Goal: Information Seeking & Learning: Learn about a topic

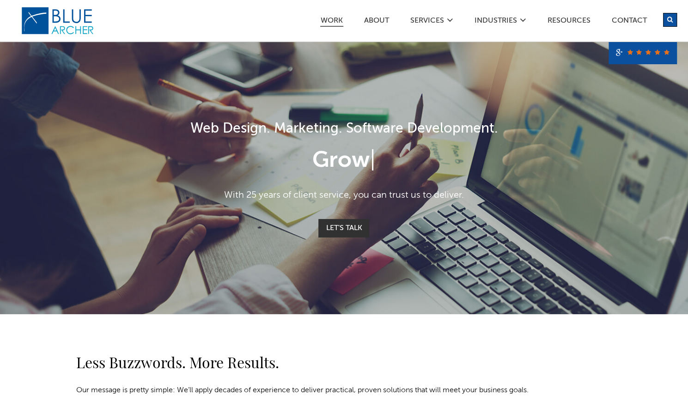
click at [332, 20] on link "Work" at bounding box center [331, 22] width 23 height 10
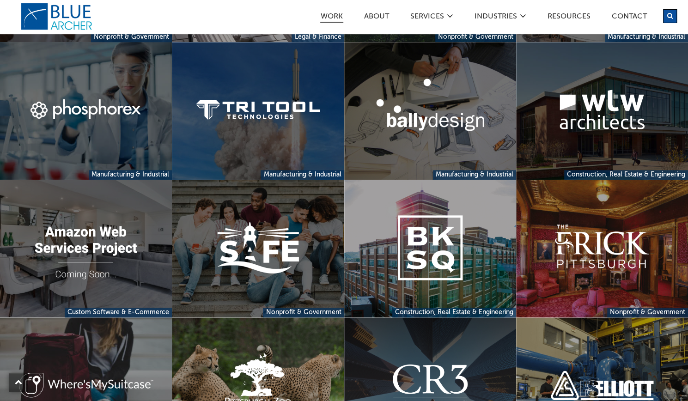
scroll to position [655, 0]
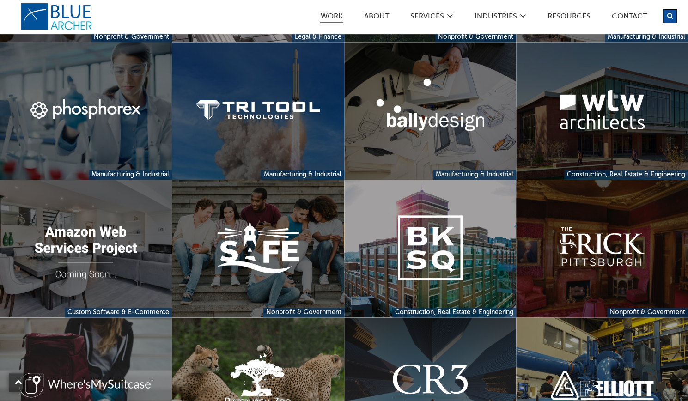
click at [593, 232] on link at bounding box center [602, 249] width 172 height 138
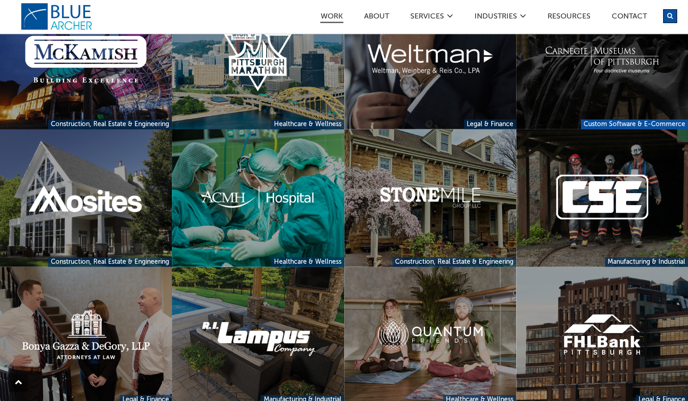
scroll to position [1449, 0]
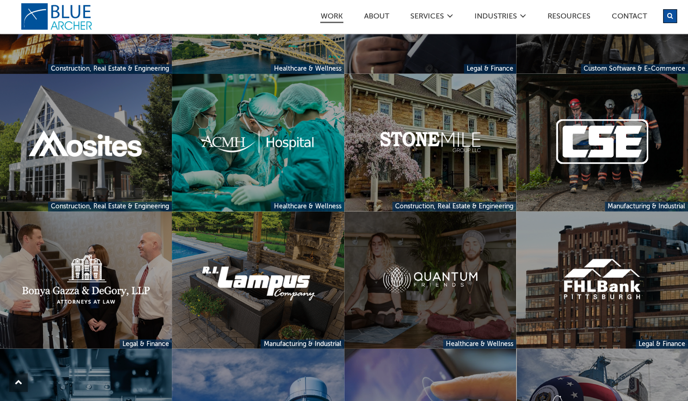
click at [442, 278] on link at bounding box center [430, 281] width 172 height 138
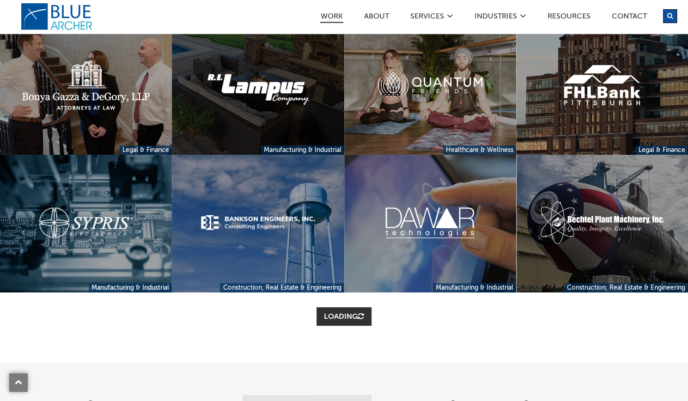
scroll to position [1644, 0]
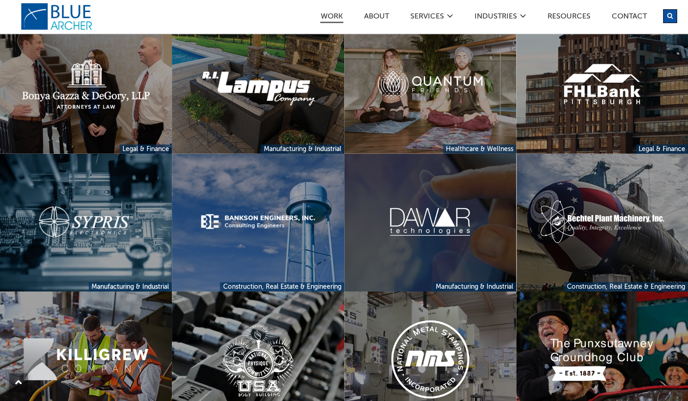
click at [452, 218] on link at bounding box center [430, 223] width 172 height 138
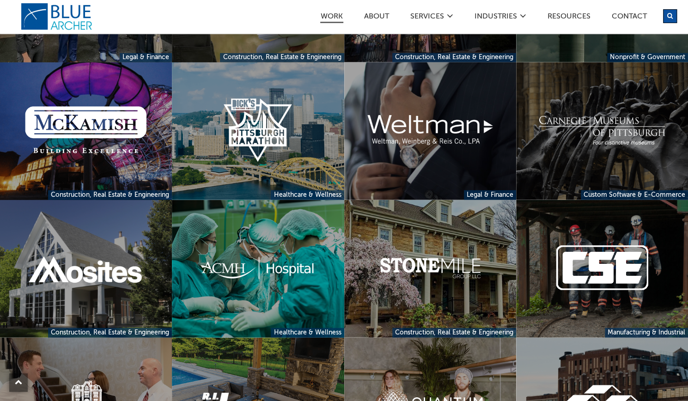
scroll to position [1312, 0]
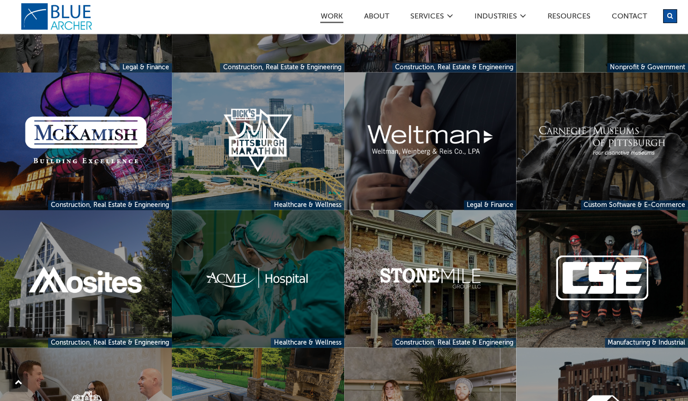
click at [246, 278] on link at bounding box center [258, 279] width 172 height 138
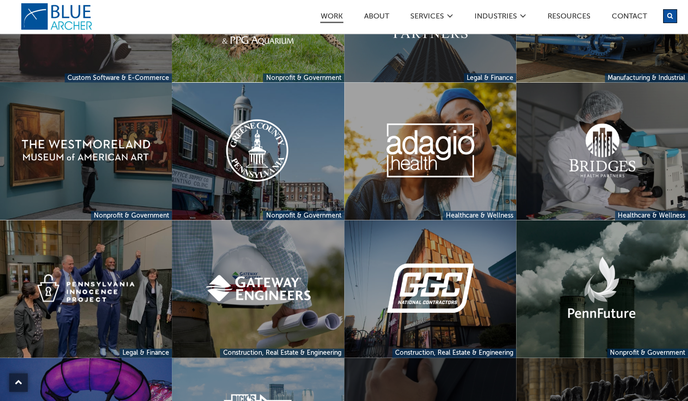
scroll to position [1017, 0]
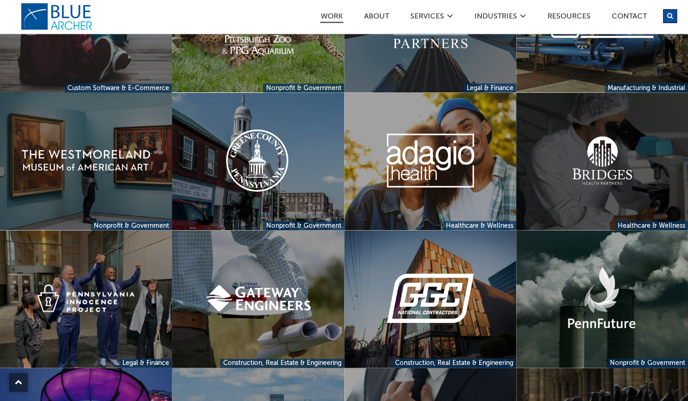
click at [583, 166] on link at bounding box center [602, 161] width 172 height 138
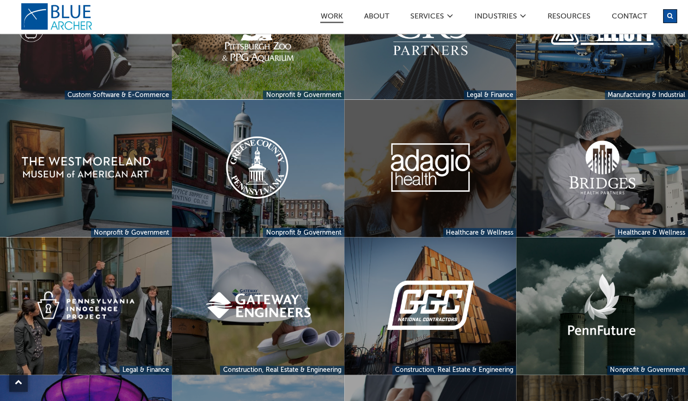
click at [434, 178] on link at bounding box center [430, 168] width 172 height 138
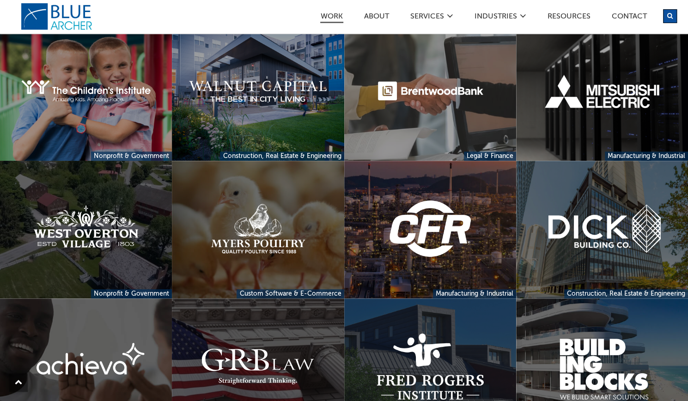
scroll to position [253, 0]
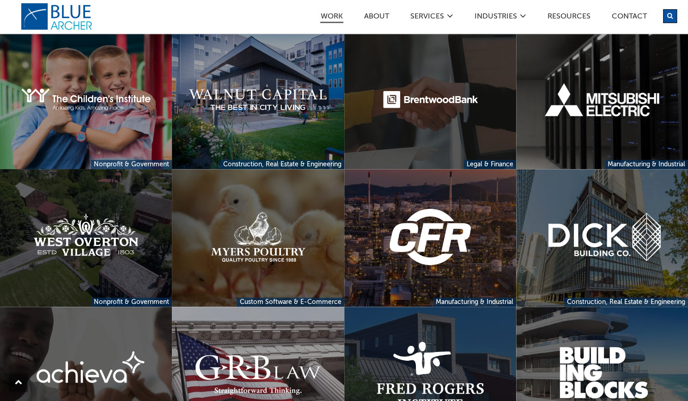
click at [391, 128] on link at bounding box center [430, 101] width 172 height 138
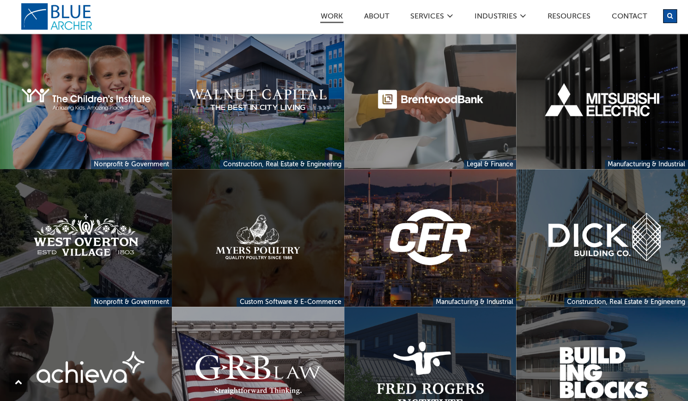
click at [305, 261] on link at bounding box center [258, 238] width 172 height 138
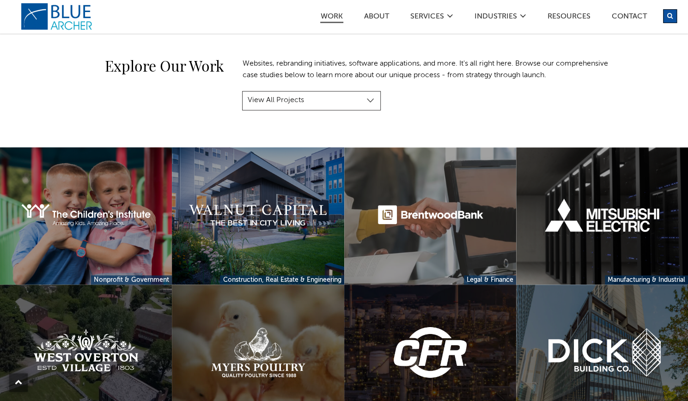
scroll to position [141, 0]
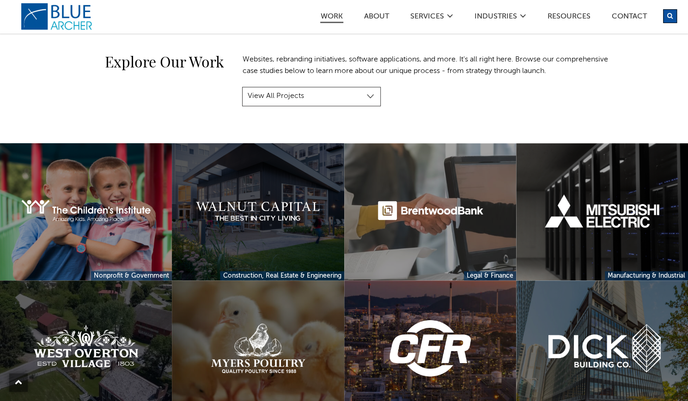
click at [320, 189] on link at bounding box center [258, 212] width 172 height 138
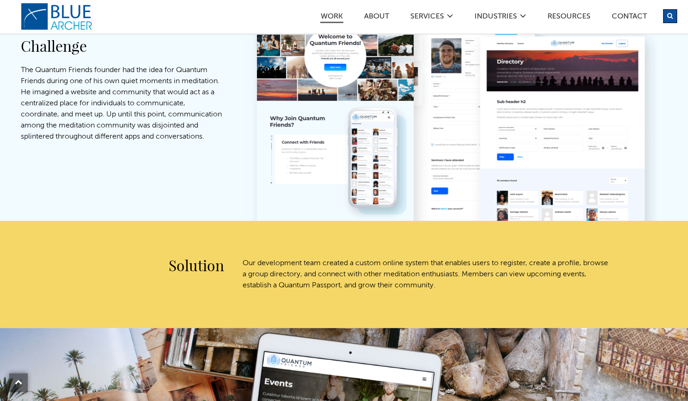
scroll to position [383, 0]
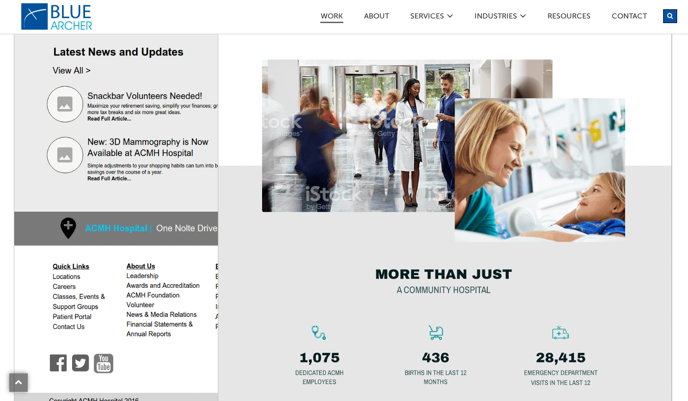
scroll to position [2157, 0]
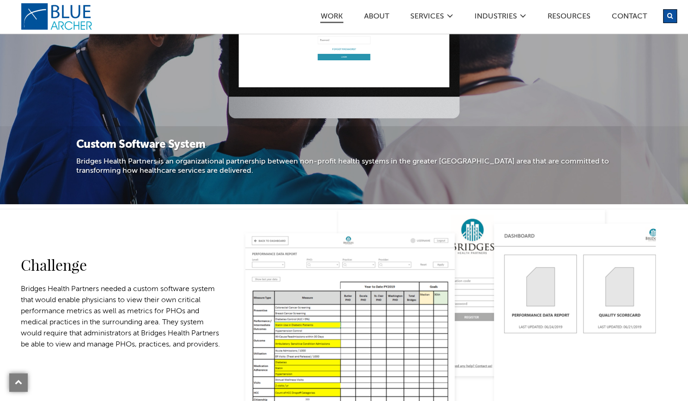
scroll to position [222, 0]
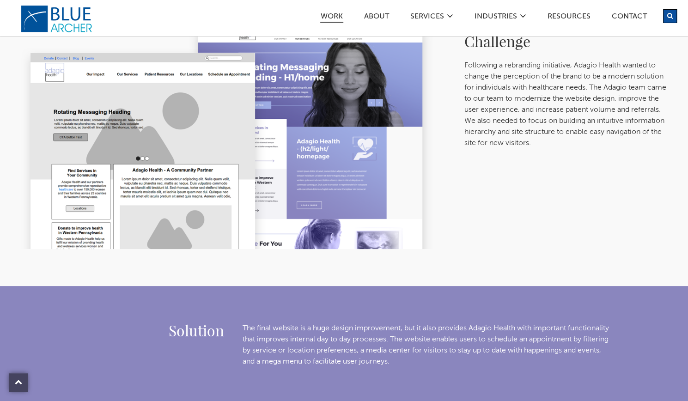
scroll to position [408, 0]
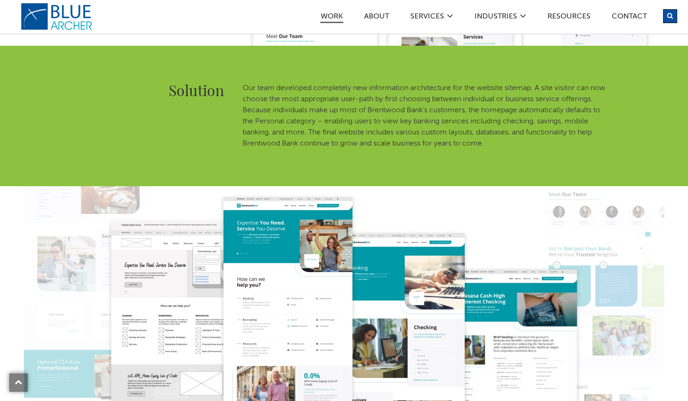
scroll to position [574, 0]
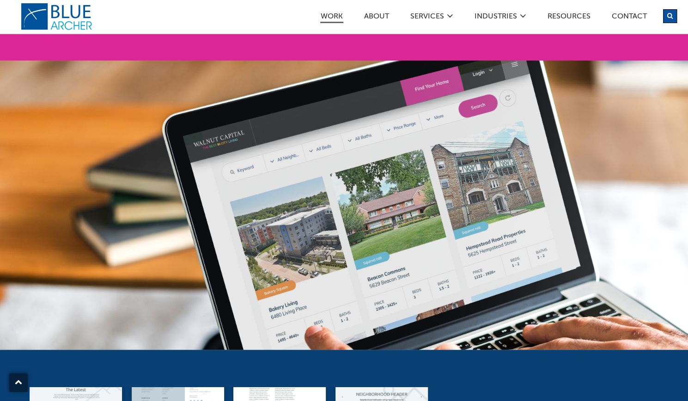
scroll to position [689, 0]
